Goal: Book appointment/travel/reservation

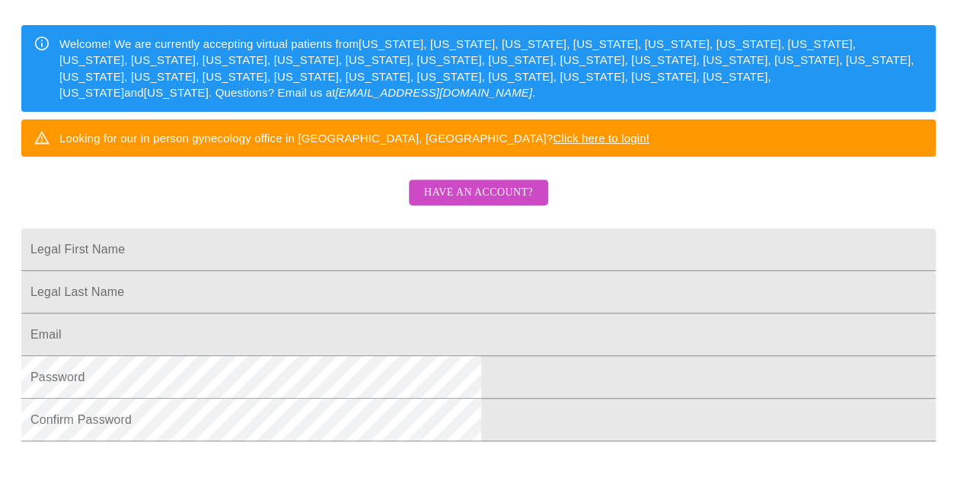
scroll to position [305, 0]
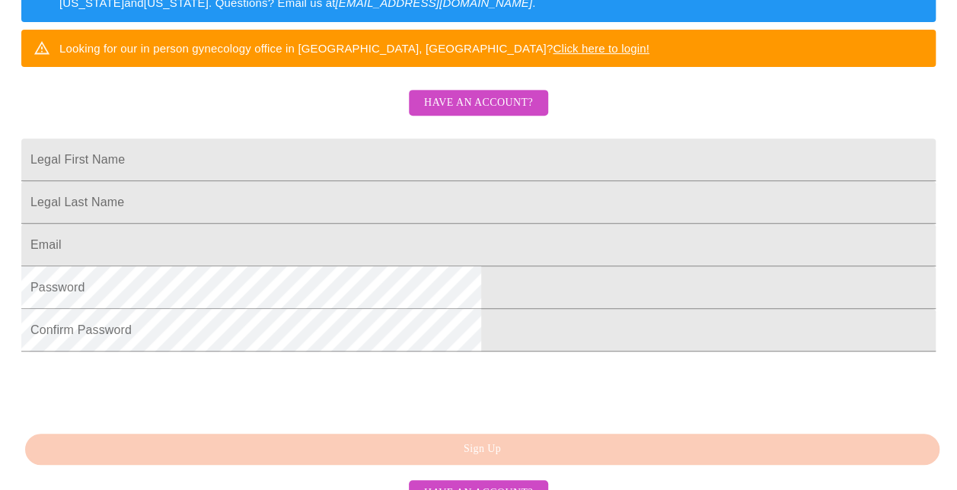
click at [483, 113] on span "Have an account?" at bounding box center [478, 103] width 109 height 19
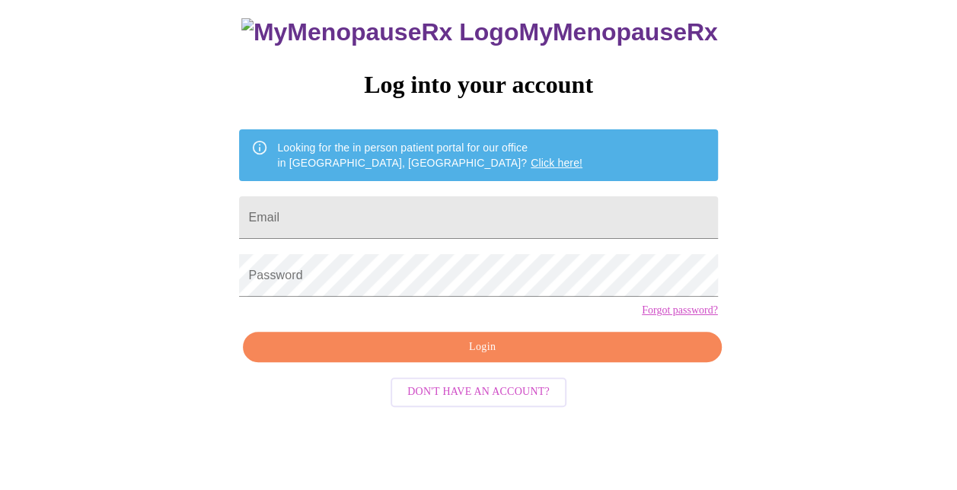
scroll to position [60, 0]
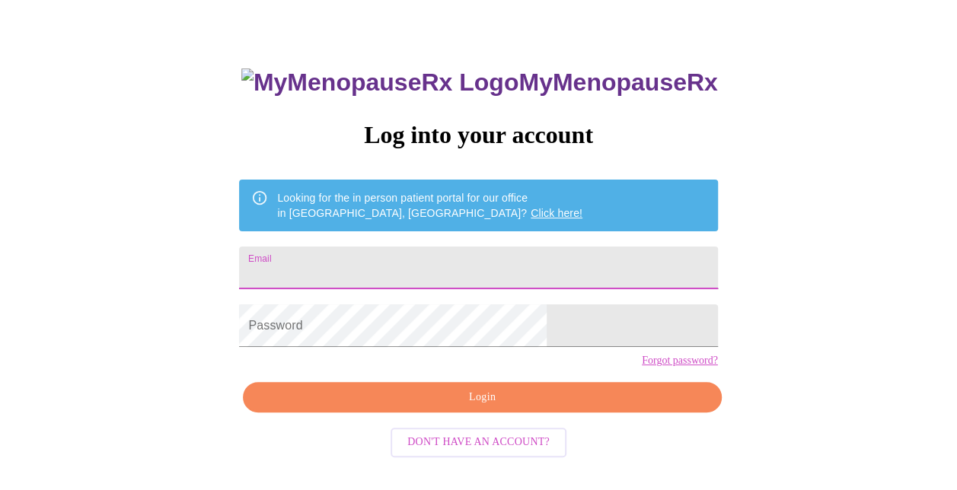
click at [440, 272] on input "Email" at bounding box center [478, 268] width 478 height 43
type input "[EMAIL_ADDRESS][DOMAIN_NAME]"
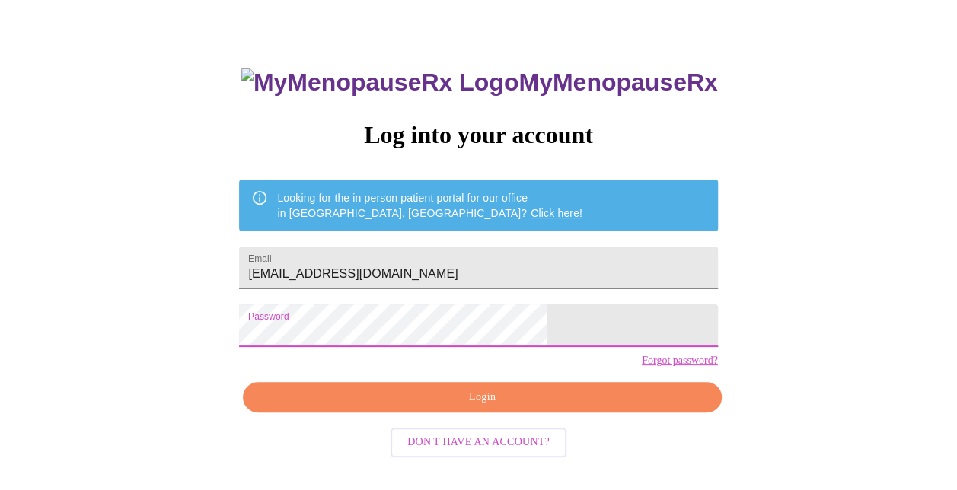
click at [435, 407] on span "Login" at bounding box center [481, 397] width 443 height 19
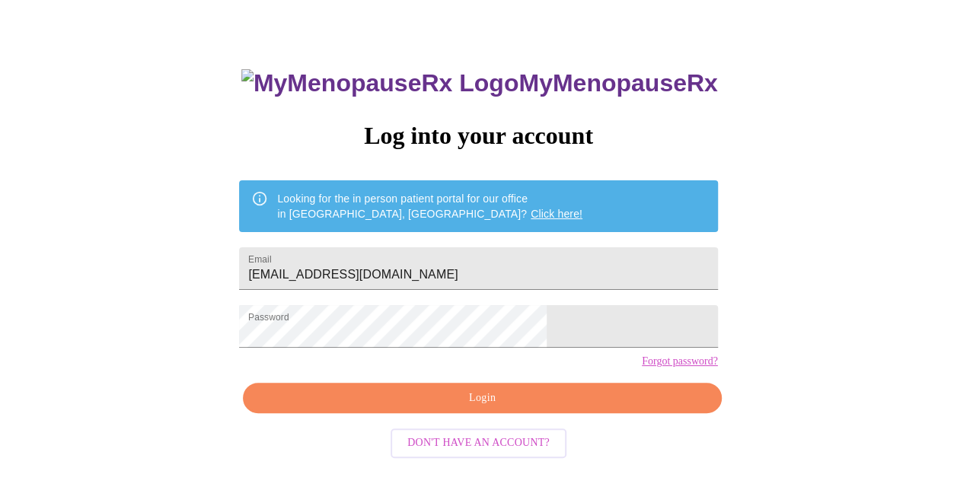
click at [490, 408] on span "Login" at bounding box center [481, 398] width 443 height 19
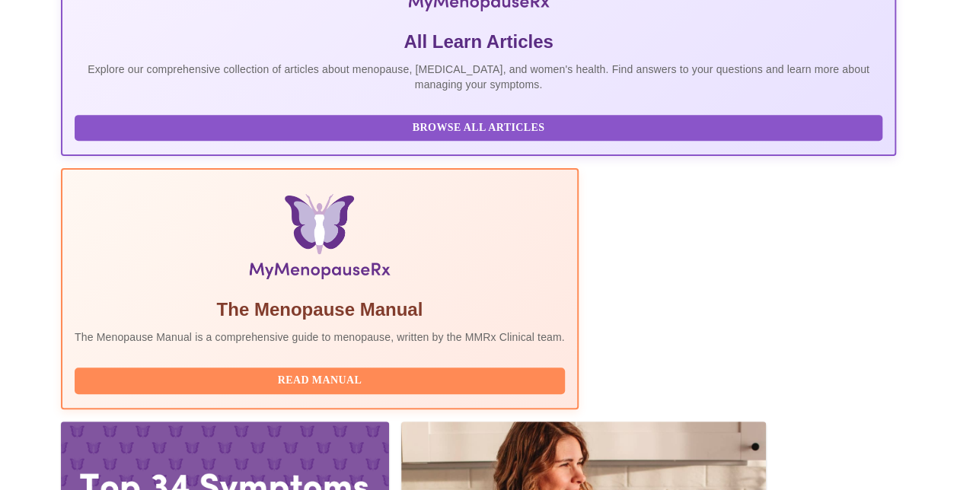
scroll to position [362, 0]
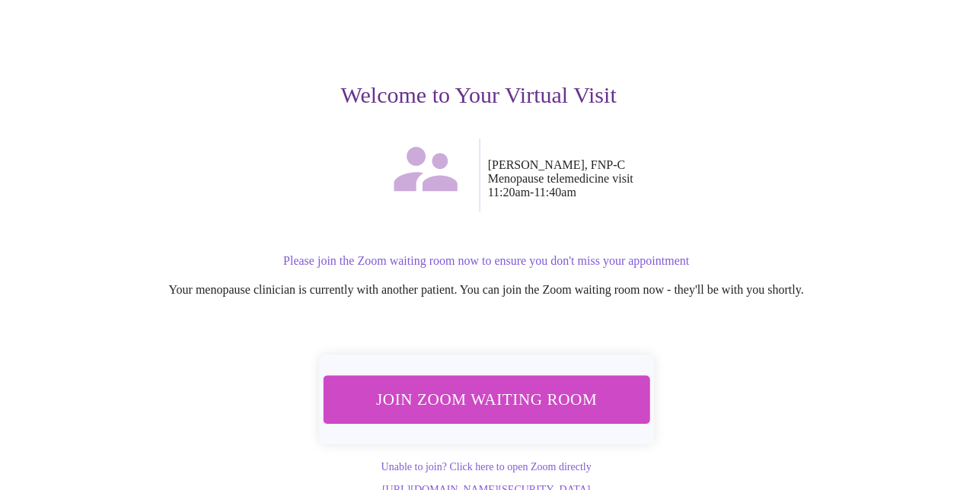
scroll to position [152, 0]
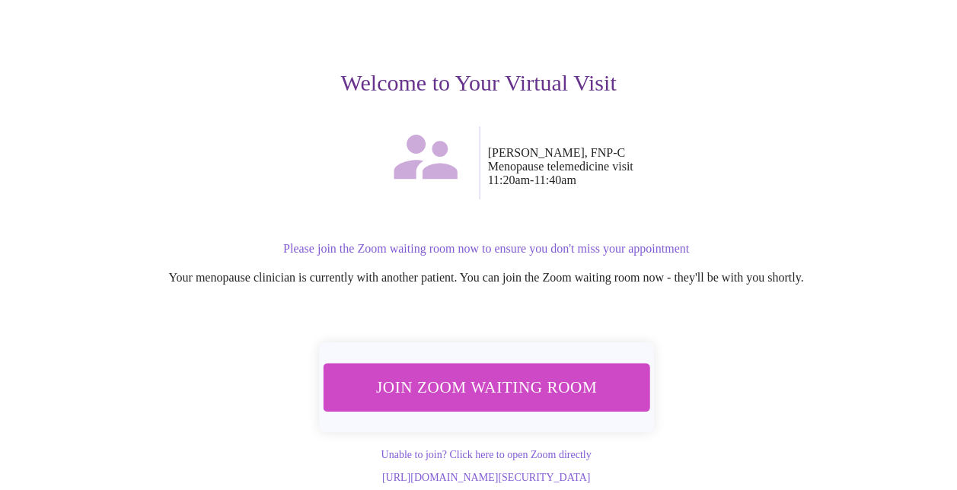
click at [533, 383] on span "Join Zoom Waiting Room" at bounding box center [486, 387] width 286 height 28
